Goal: Find specific page/section: Find specific page/section

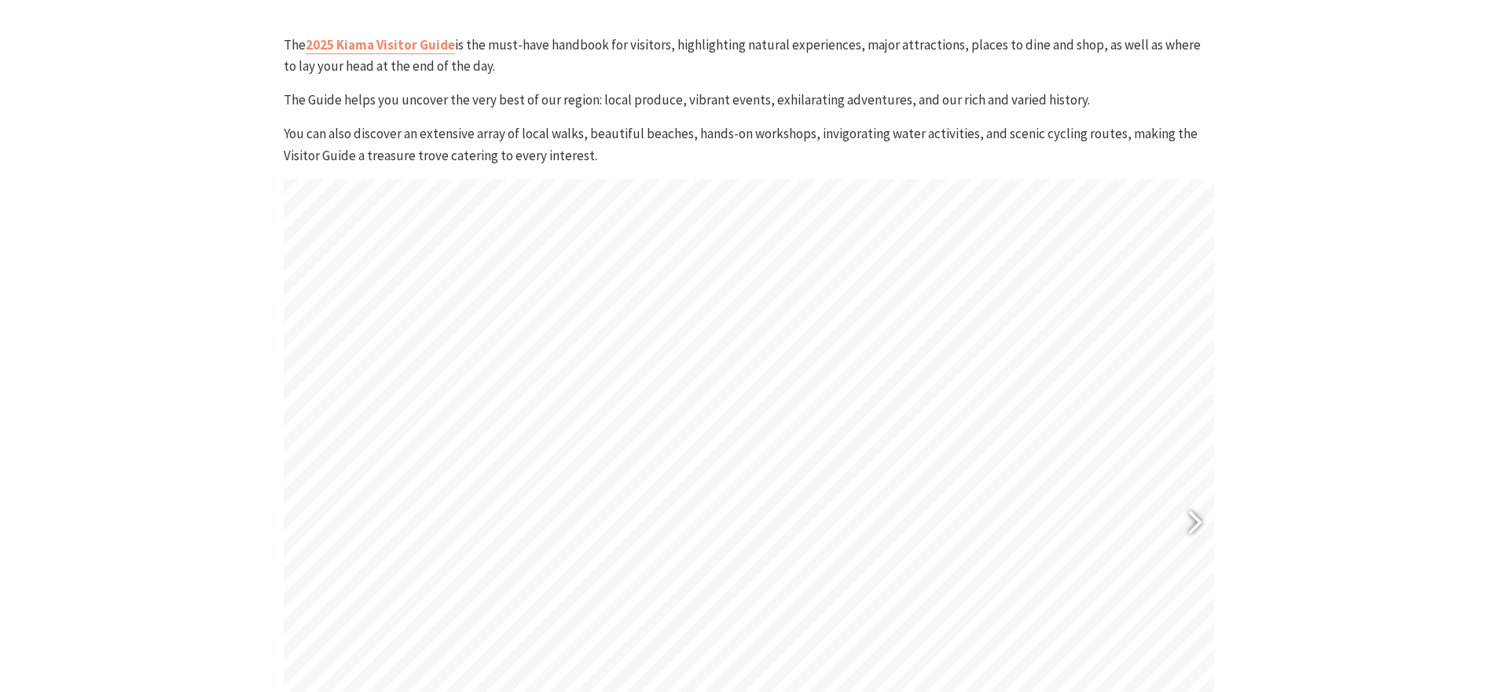
scroll to position [699, 0]
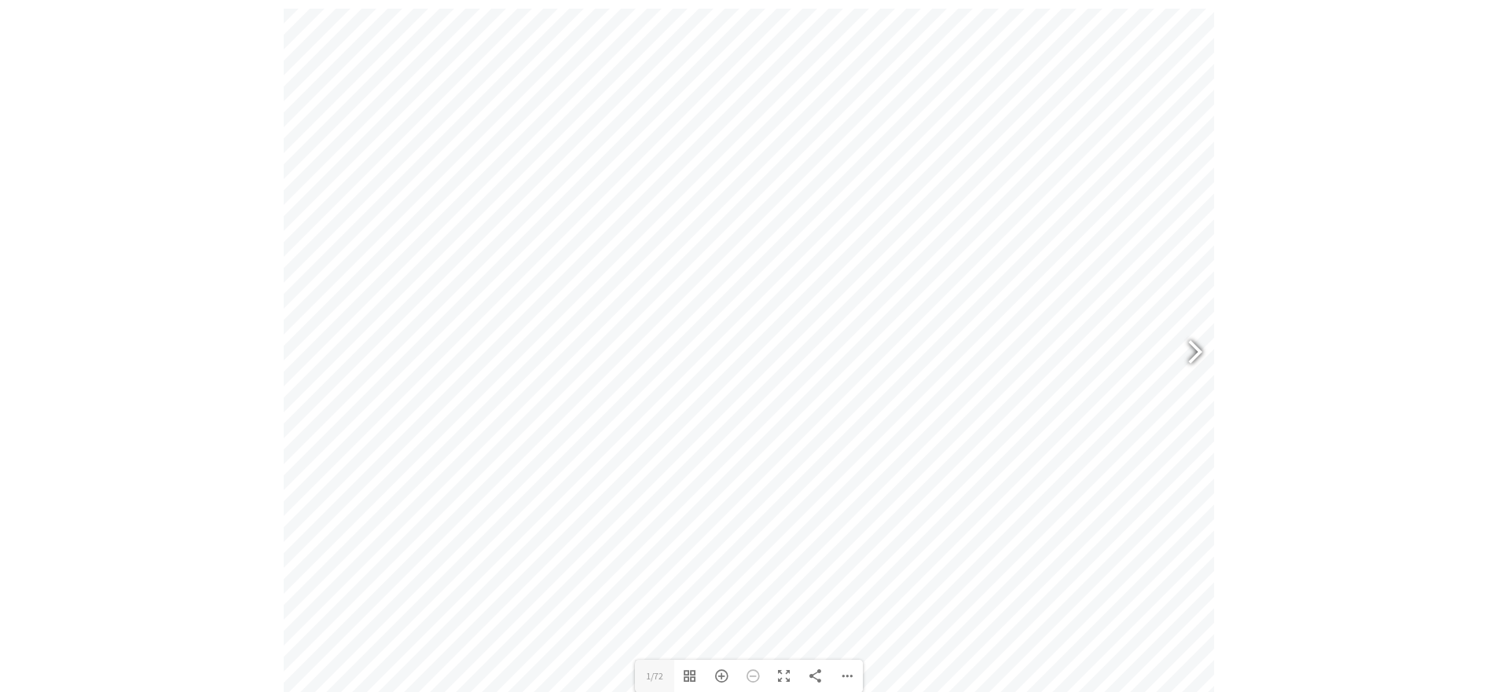
click at [1191, 356] on div at bounding box center [1188, 354] width 36 height 57
click at [1191, 353] on div at bounding box center [1188, 354] width 36 height 57
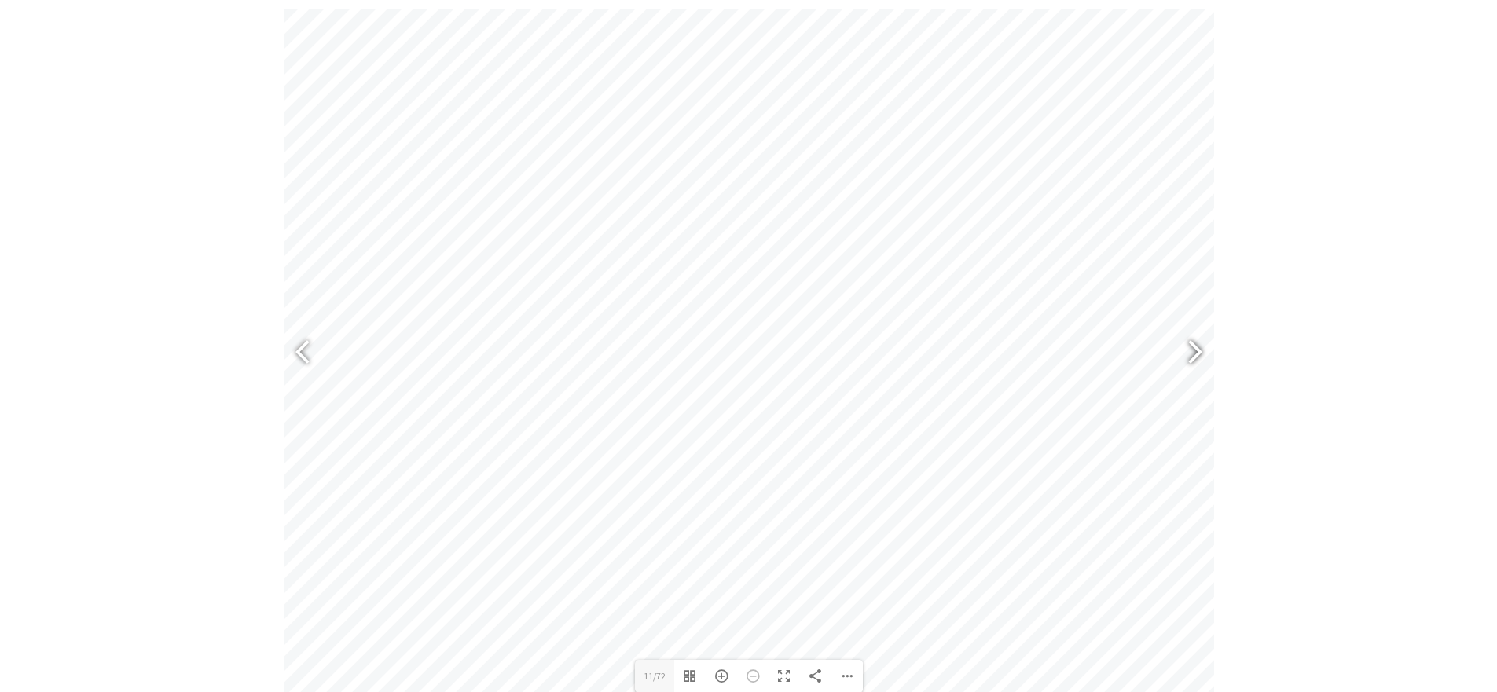
click at [1195, 350] on div at bounding box center [1188, 354] width 36 height 57
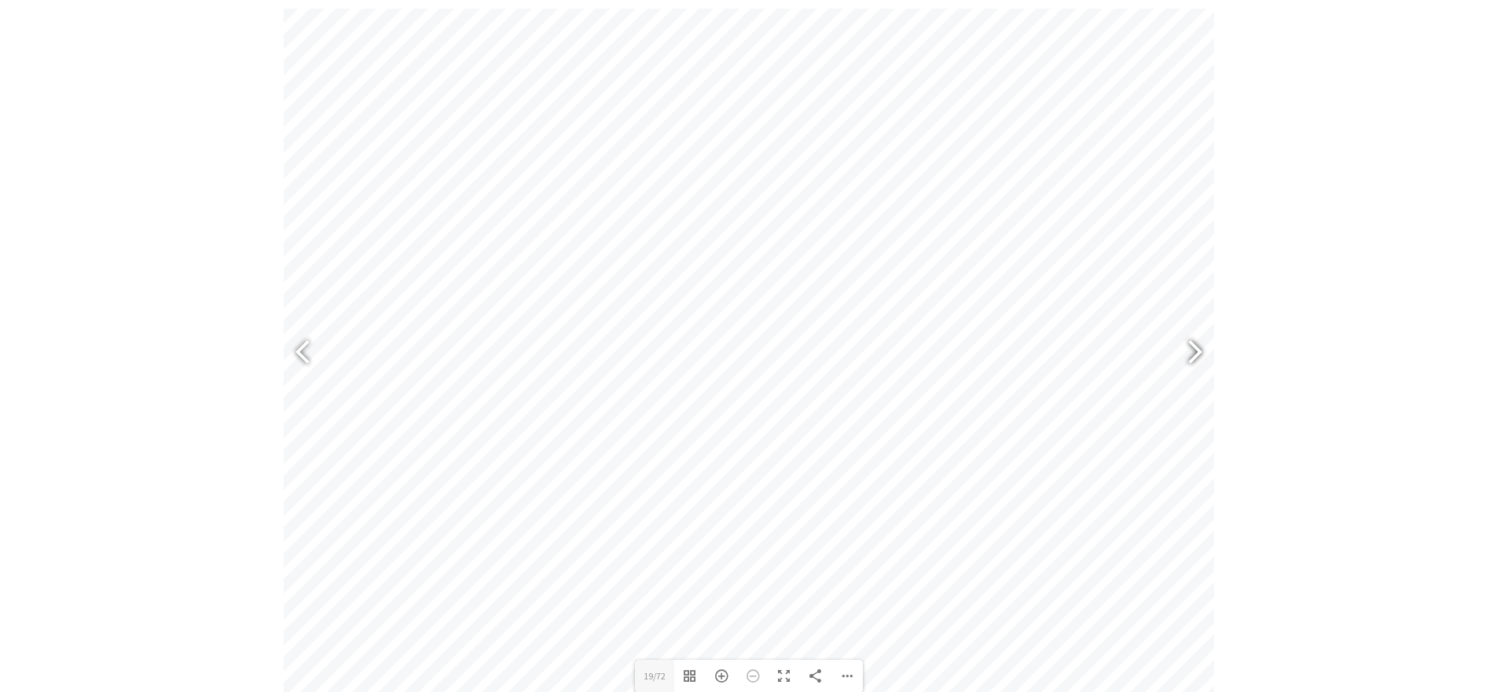
click at [1195, 350] on div at bounding box center [1188, 354] width 36 height 57
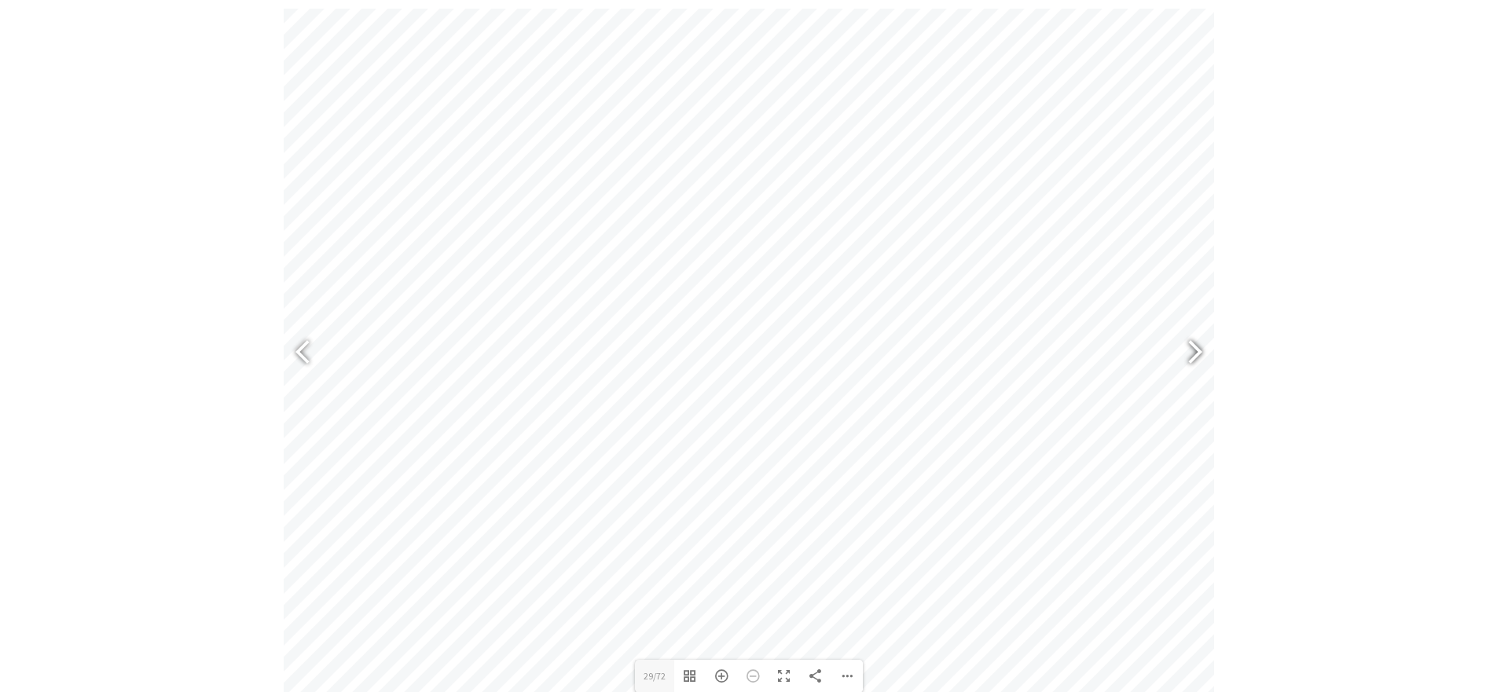
click at [1195, 350] on div at bounding box center [1188, 354] width 36 height 57
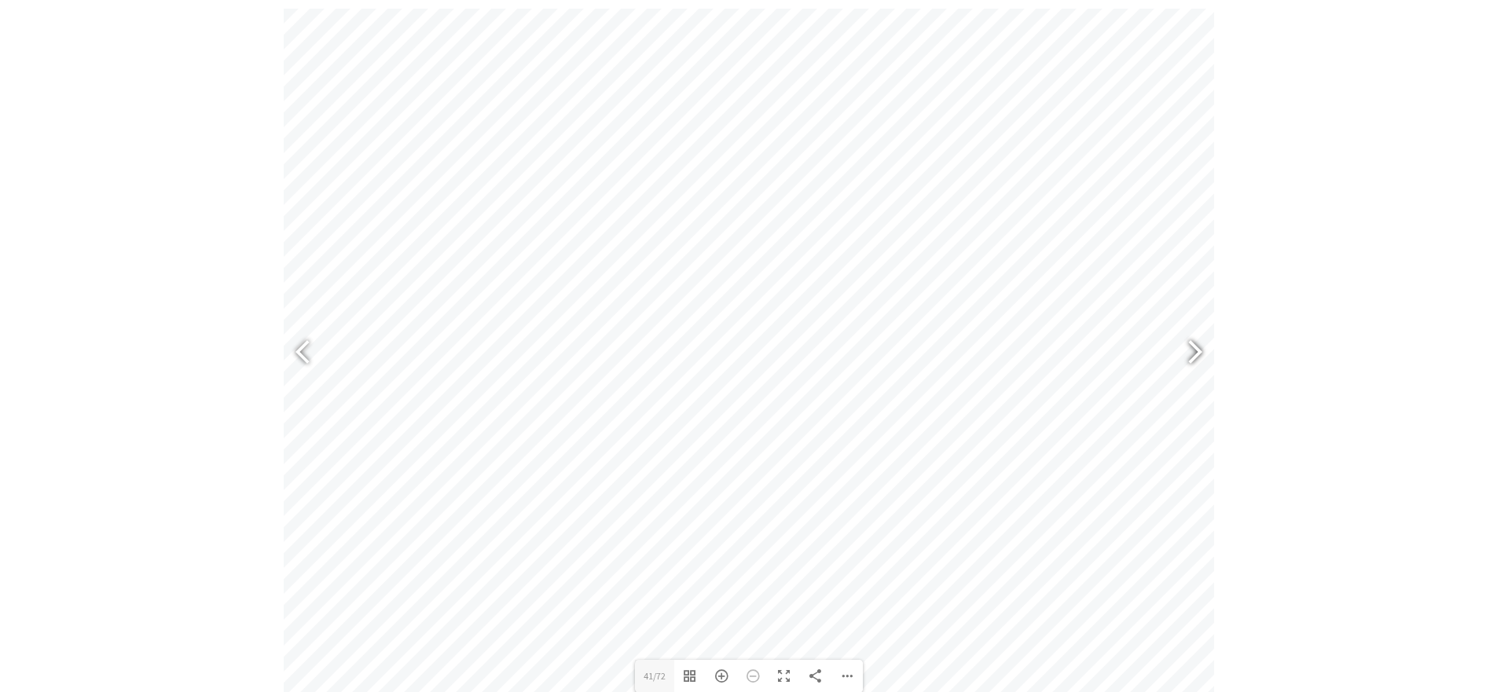
click at [1195, 350] on div at bounding box center [1188, 354] width 36 height 57
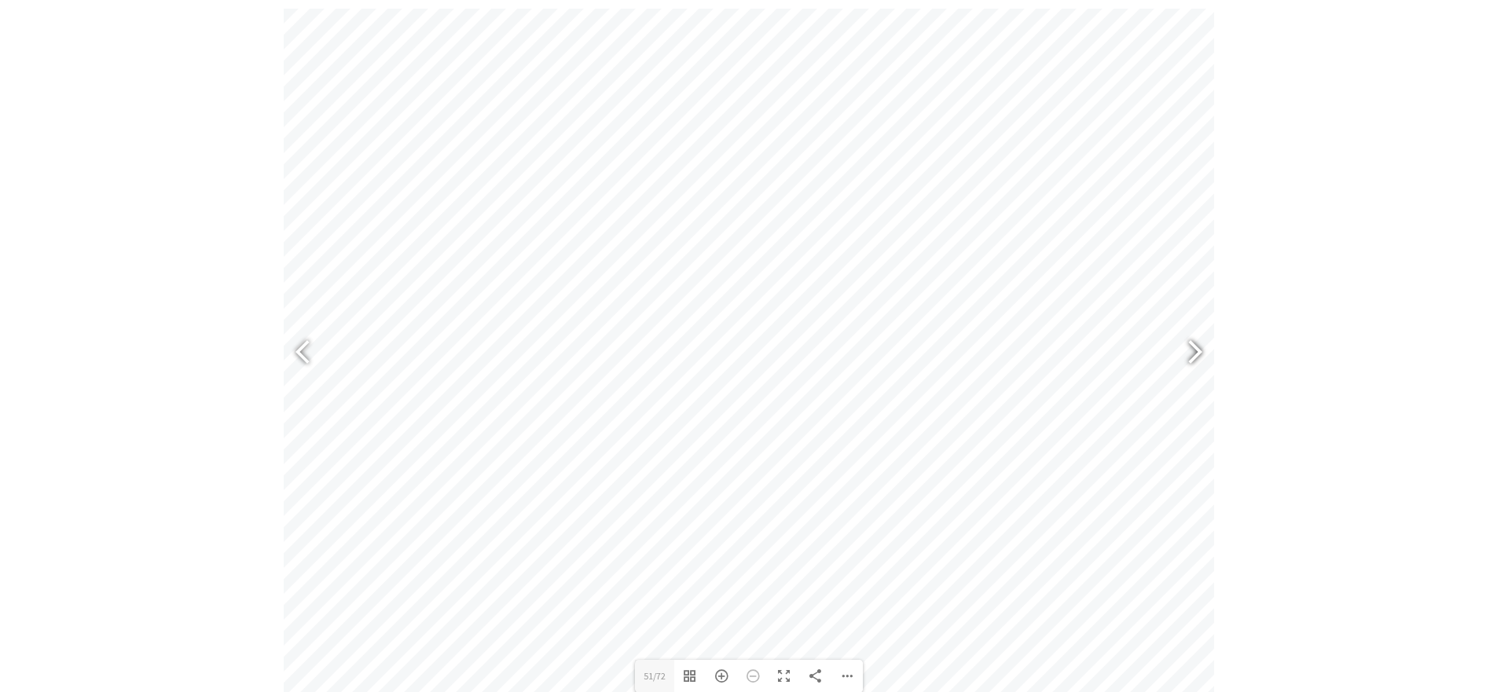
click at [1195, 350] on div at bounding box center [1188, 354] width 36 height 57
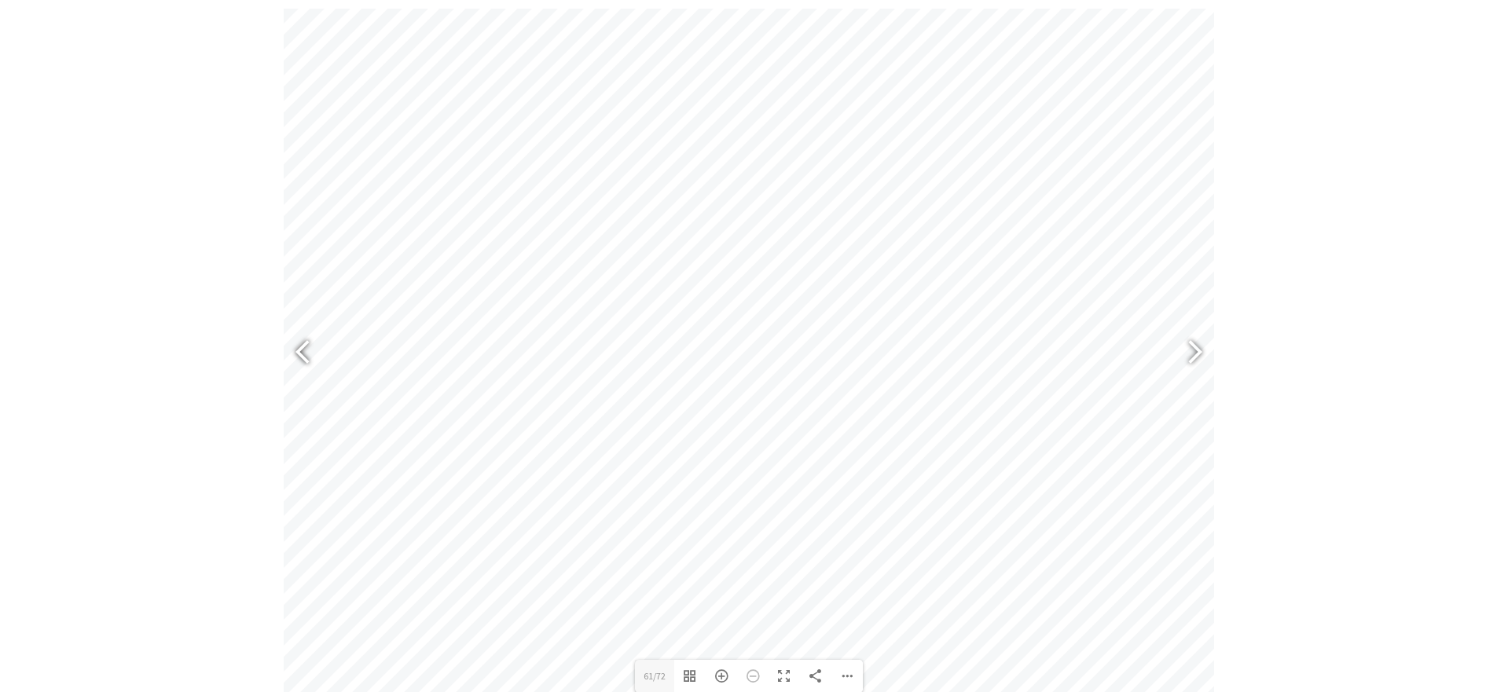
click at [305, 344] on div at bounding box center [310, 354] width 36 height 57
click at [1204, 354] on div at bounding box center [1188, 354] width 36 height 57
click at [1199, 354] on div at bounding box center [1188, 354] width 36 height 57
click at [1198, 354] on div at bounding box center [1188, 354] width 36 height 57
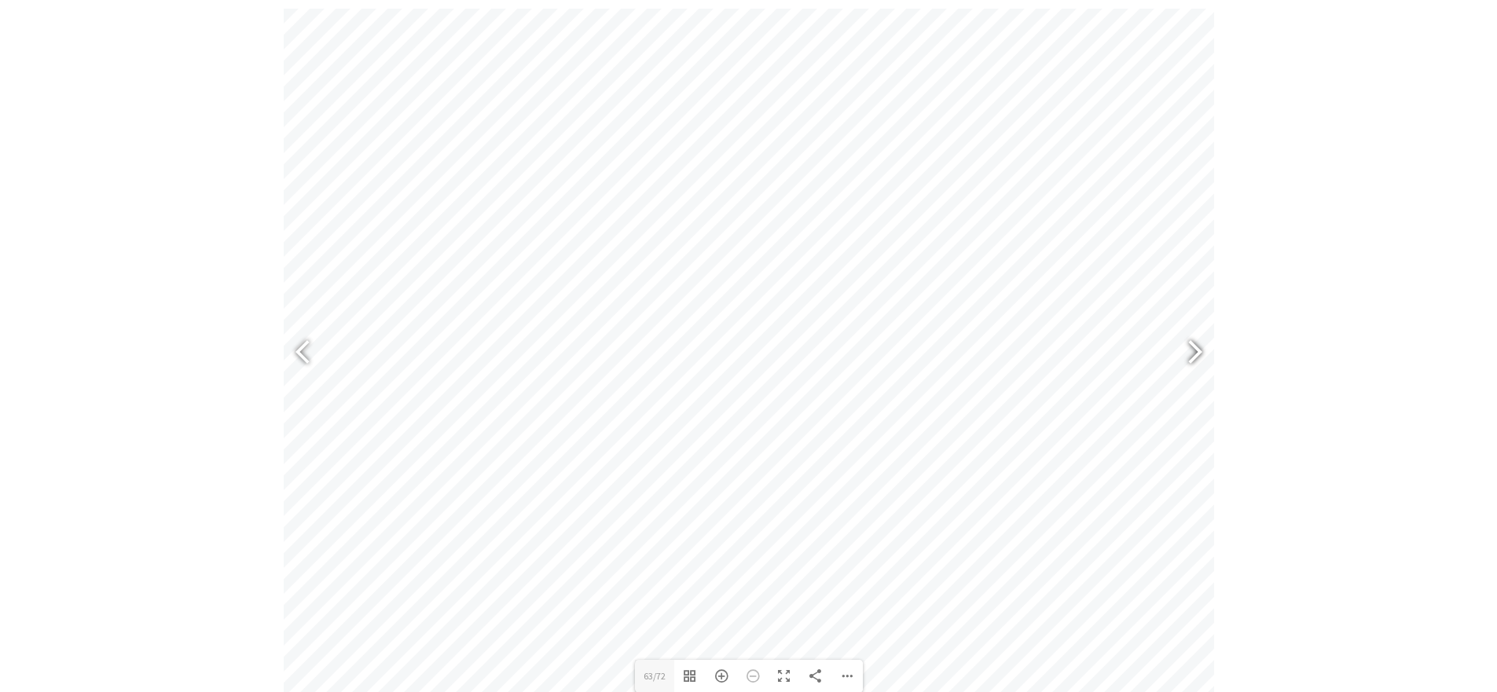
click at [1198, 354] on div at bounding box center [1188, 354] width 36 height 57
click at [303, 349] on div at bounding box center [310, 354] width 36 height 57
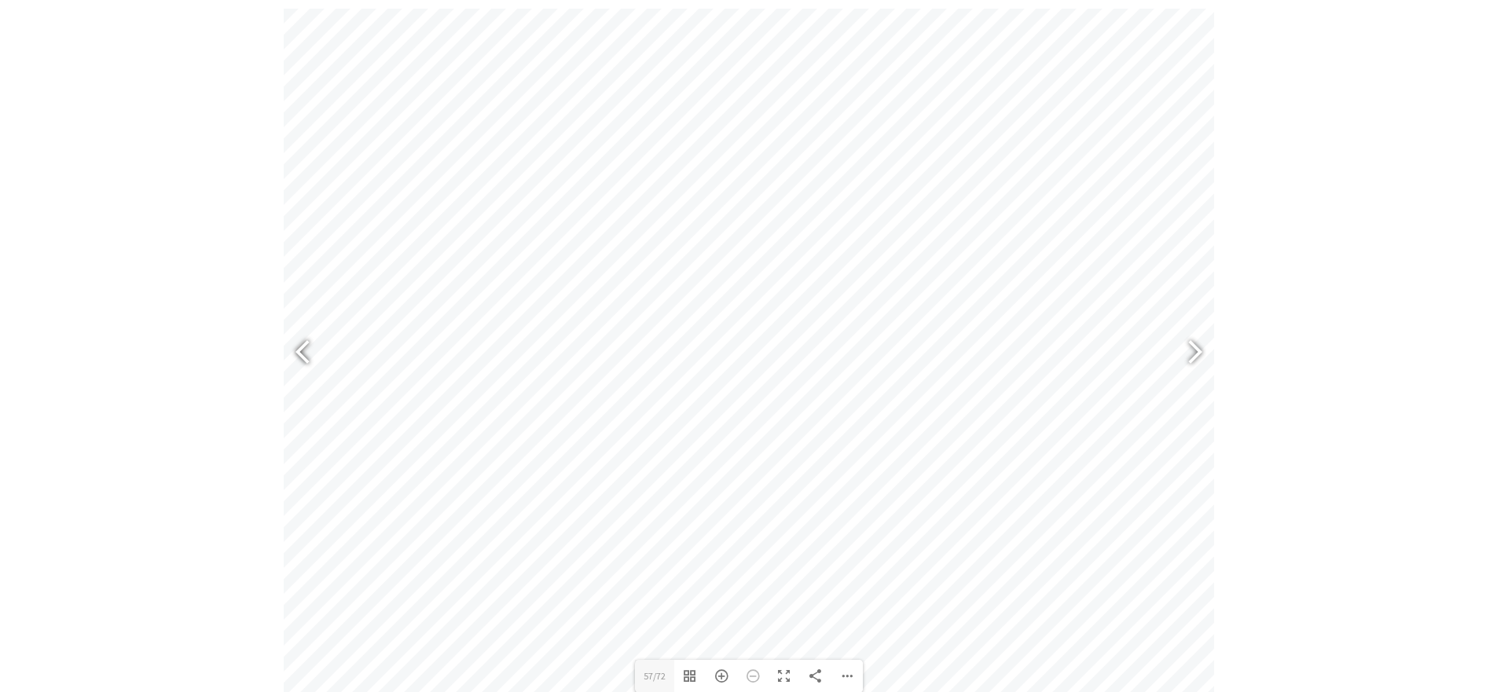
click at [303, 349] on div at bounding box center [310, 354] width 36 height 57
type input "51"
